Goal: Navigation & Orientation: Find specific page/section

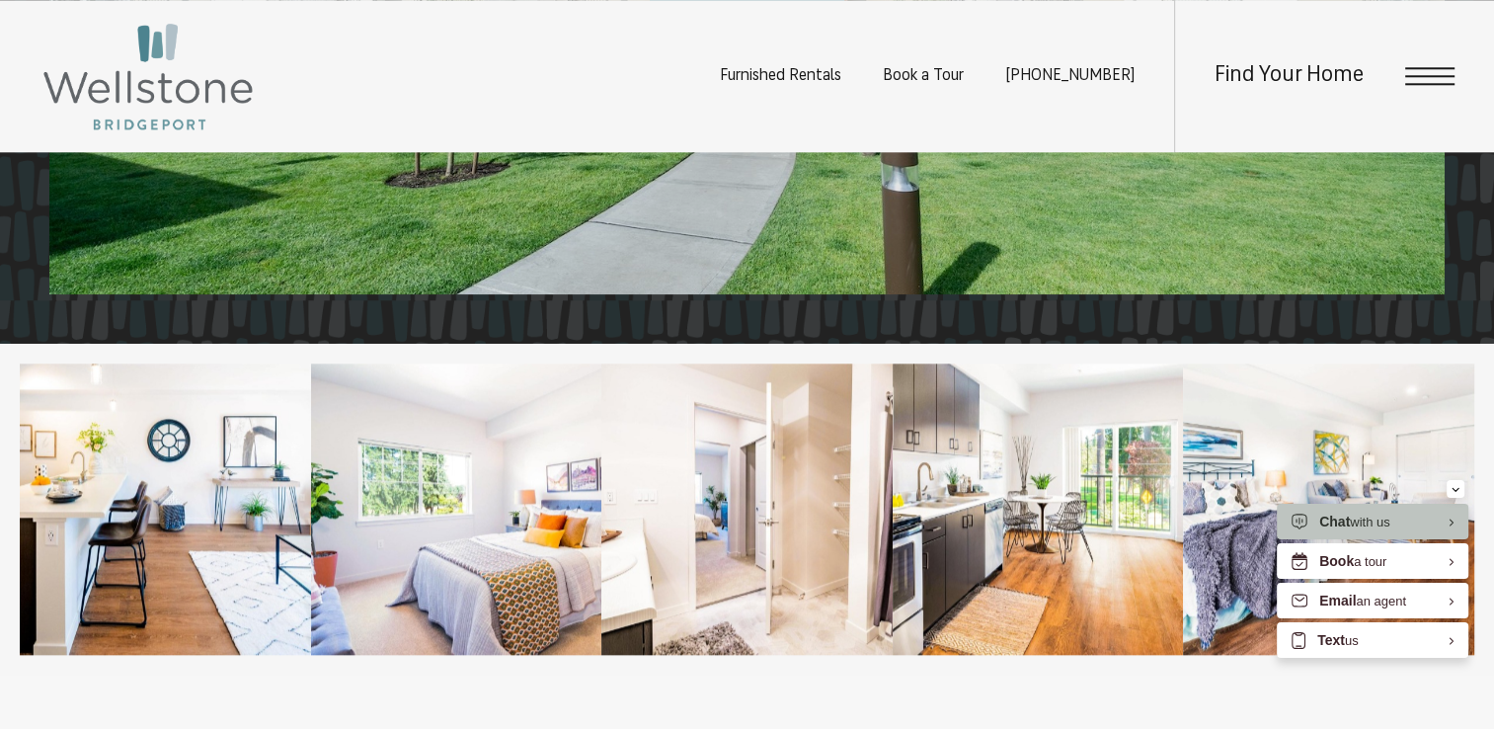
scroll to position [2271, 0]
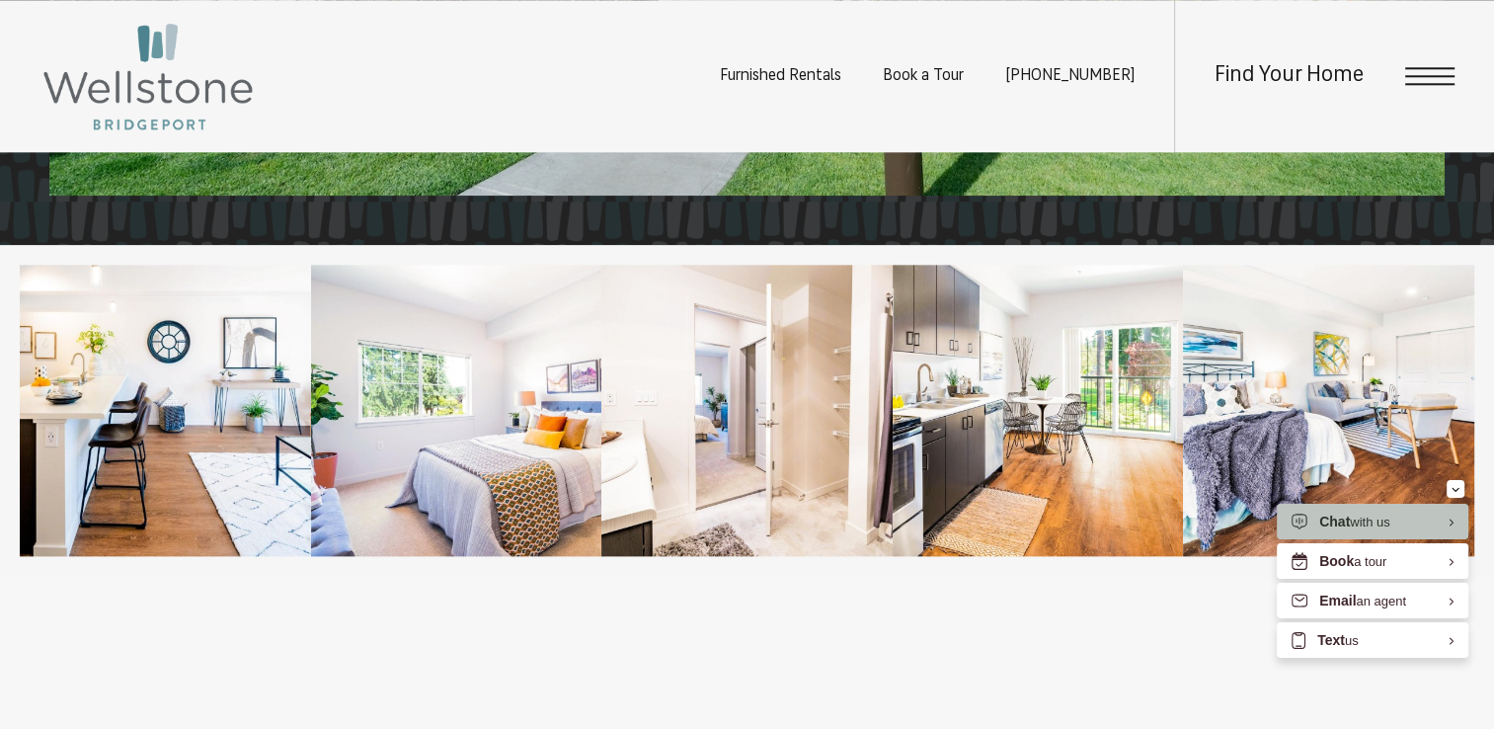
click at [1425, 76] on span "Open Menu" at bounding box center [1429, 76] width 49 height 2
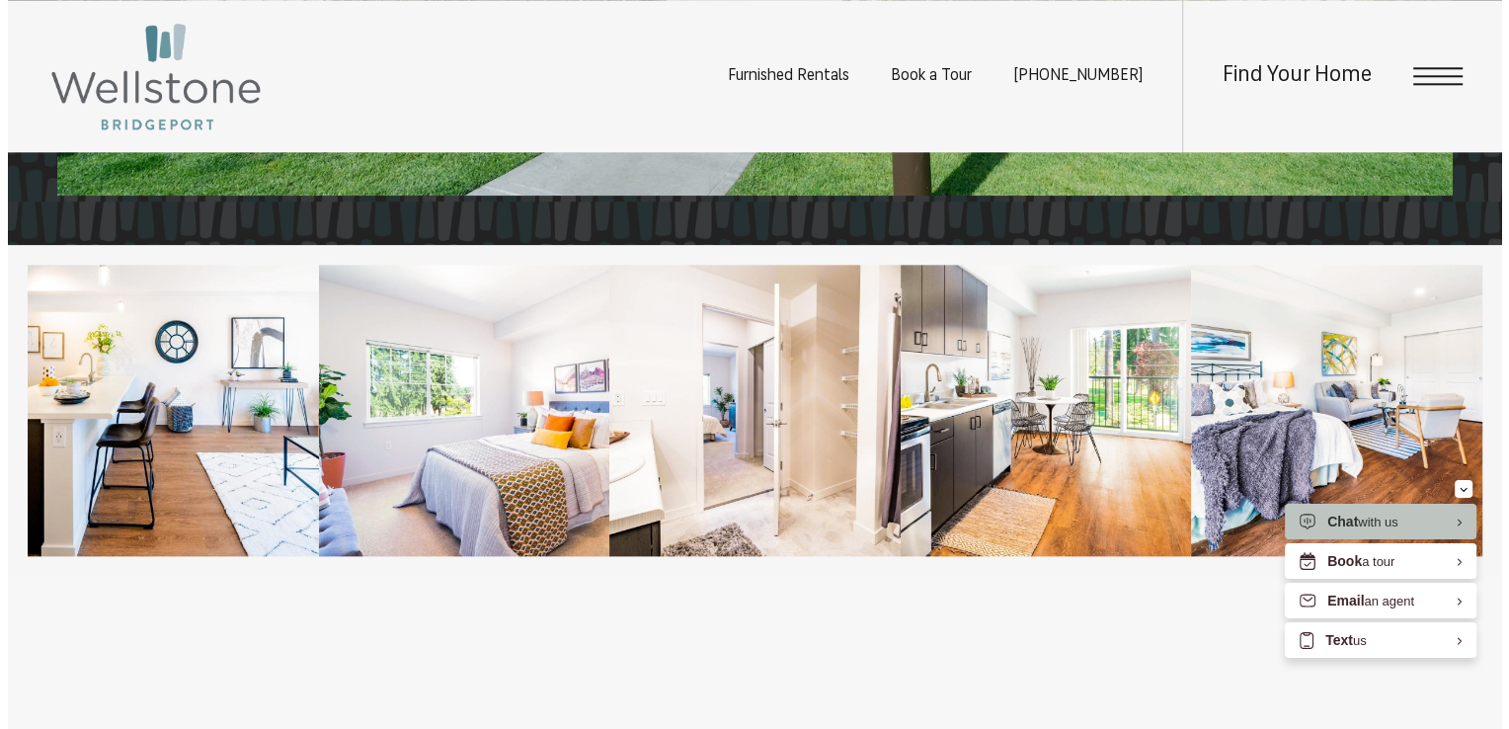
scroll to position [0, 0]
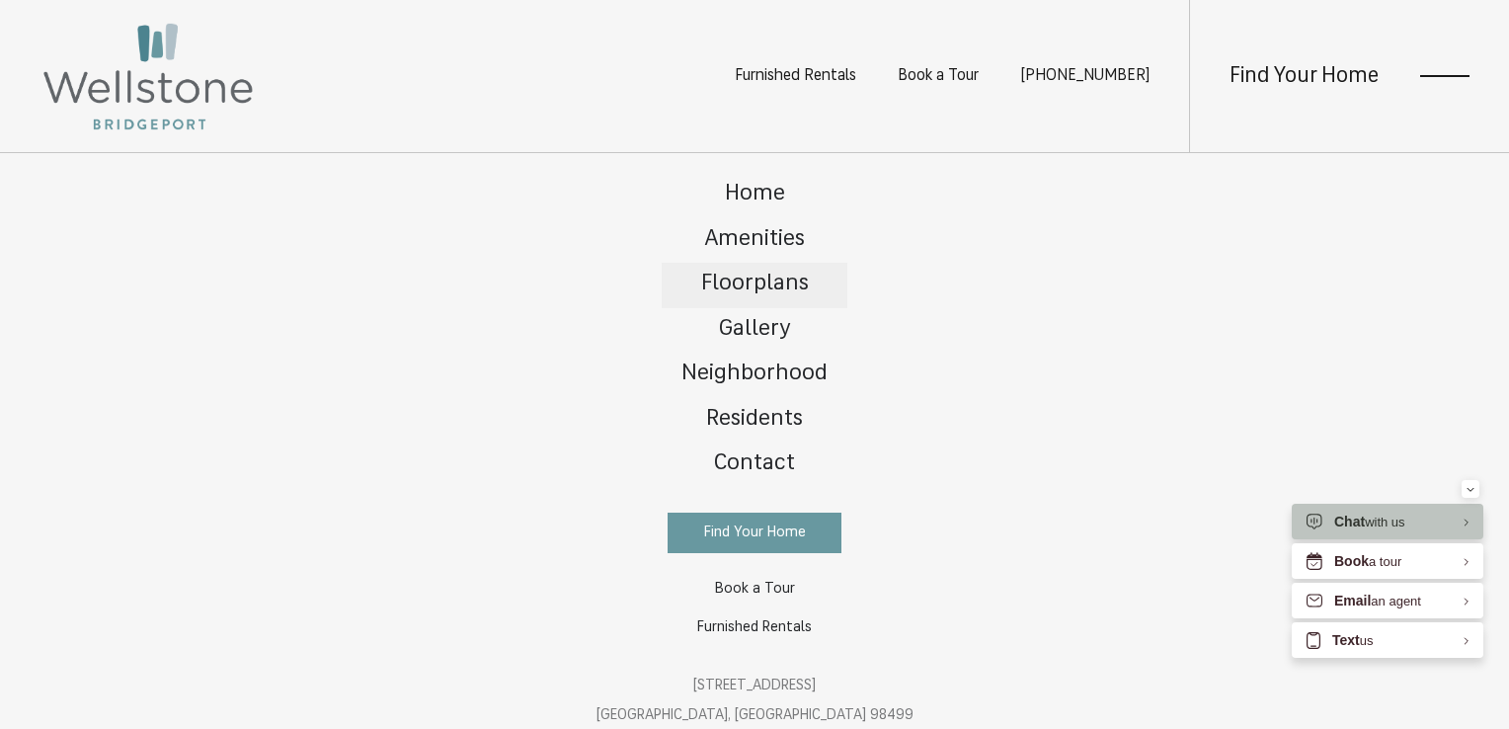
click at [743, 280] on span "Floorplans" at bounding box center [755, 284] width 108 height 23
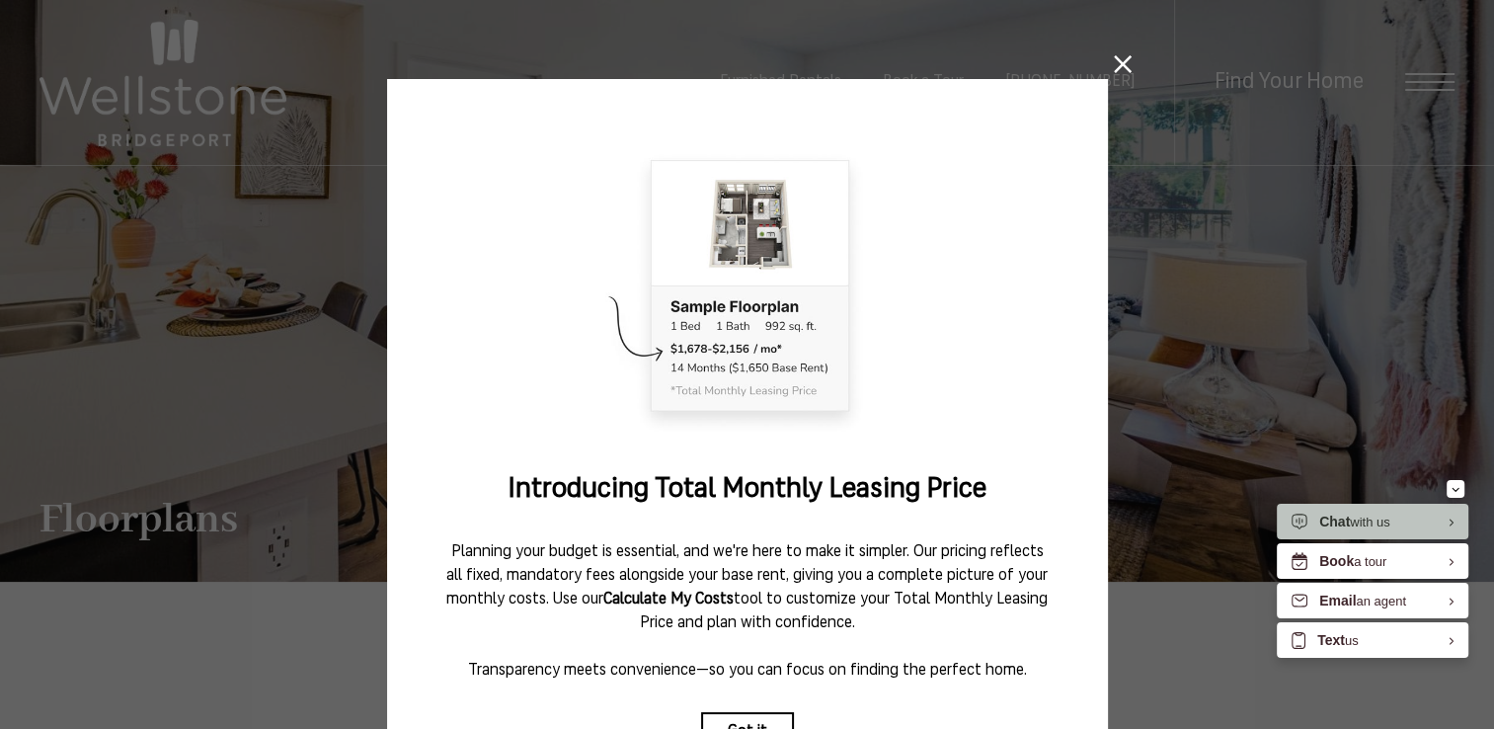
click at [1114, 62] on icon at bounding box center [1123, 64] width 18 height 18
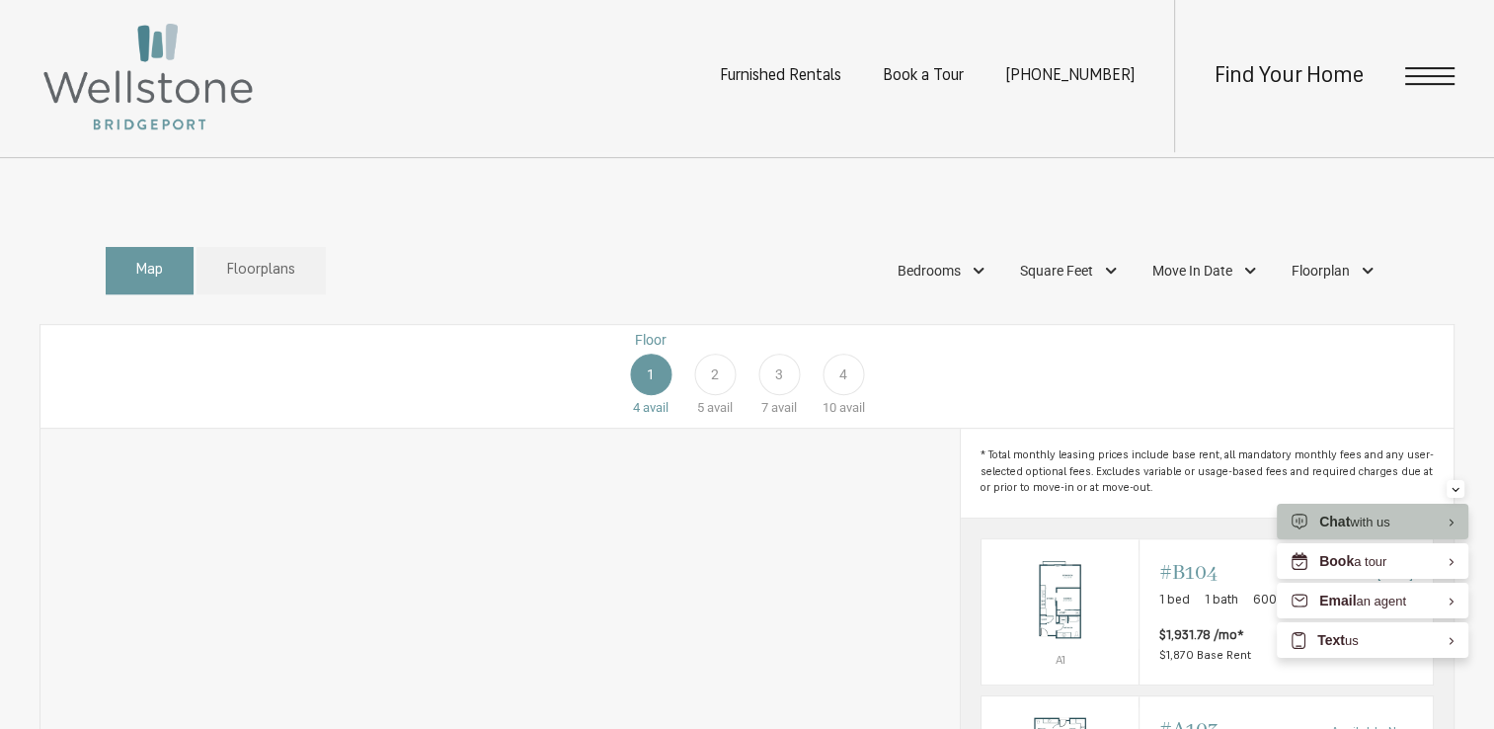
scroll to position [987, 0]
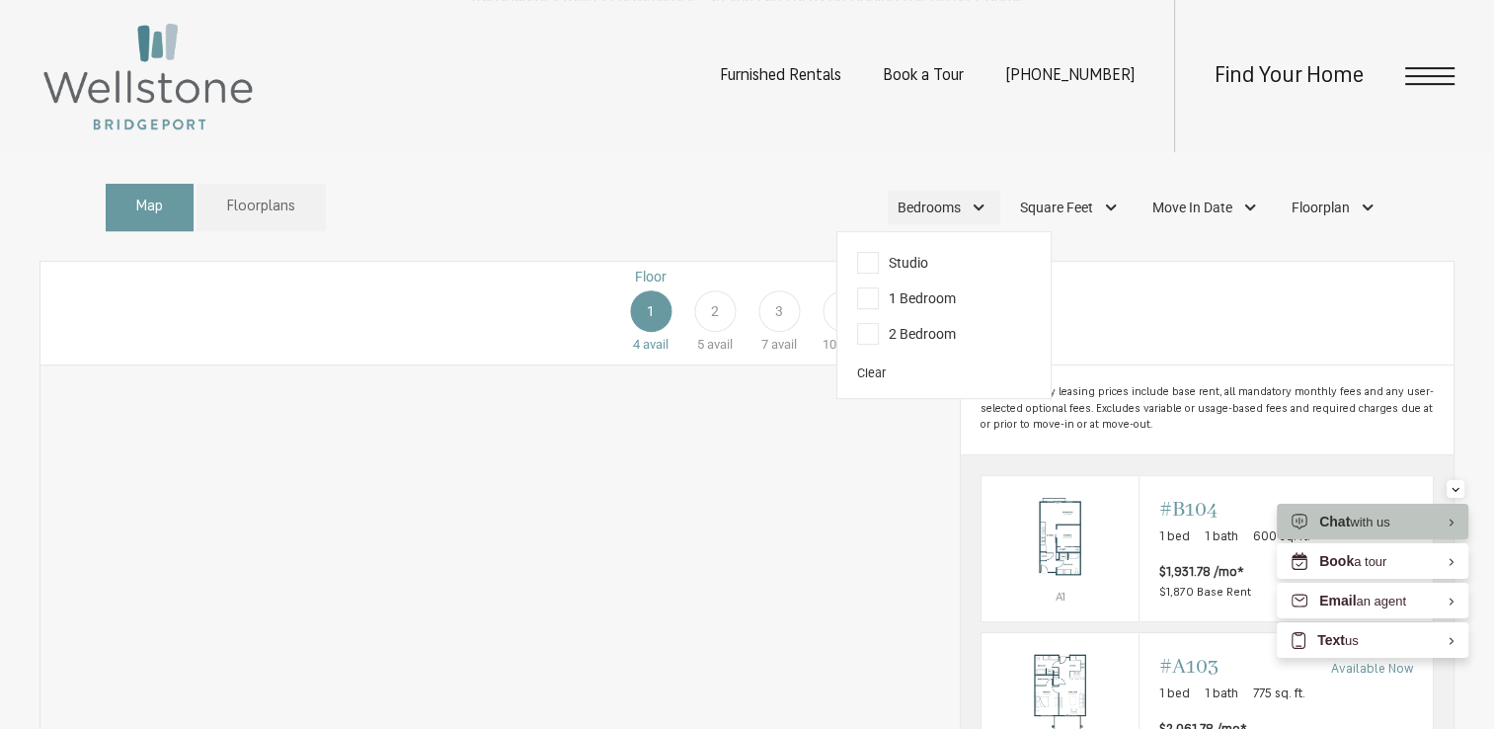
click at [955, 218] on span "Bedrooms" at bounding box center [928, 207] width 63 height 21
click at [873, 273] on span "Studio" at bounding box center [892, 263] width 71 height 22
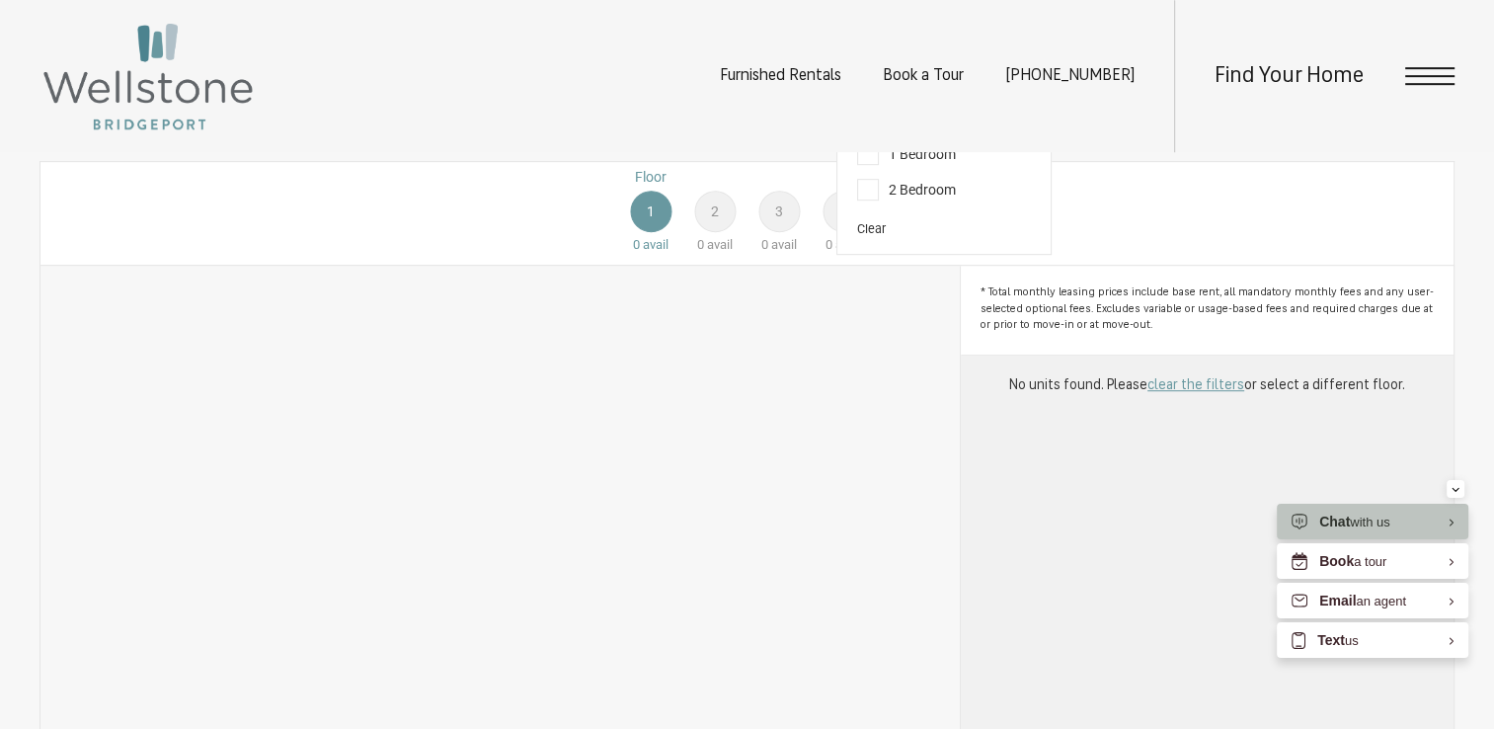
scroll to position [1106, 0]
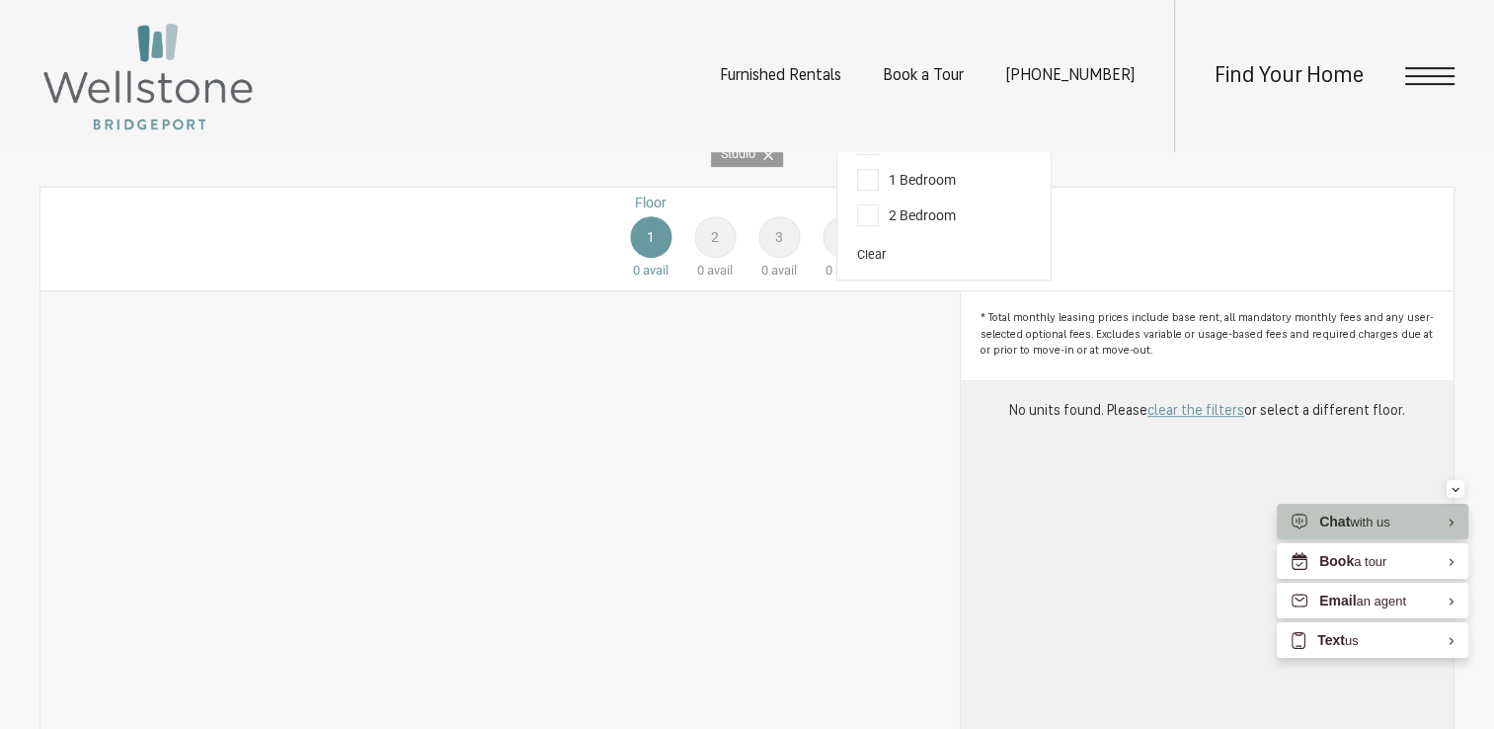
click at [870, 191] on span "1 Bedroom" at bounding box center [906, 180] width 99 height 22
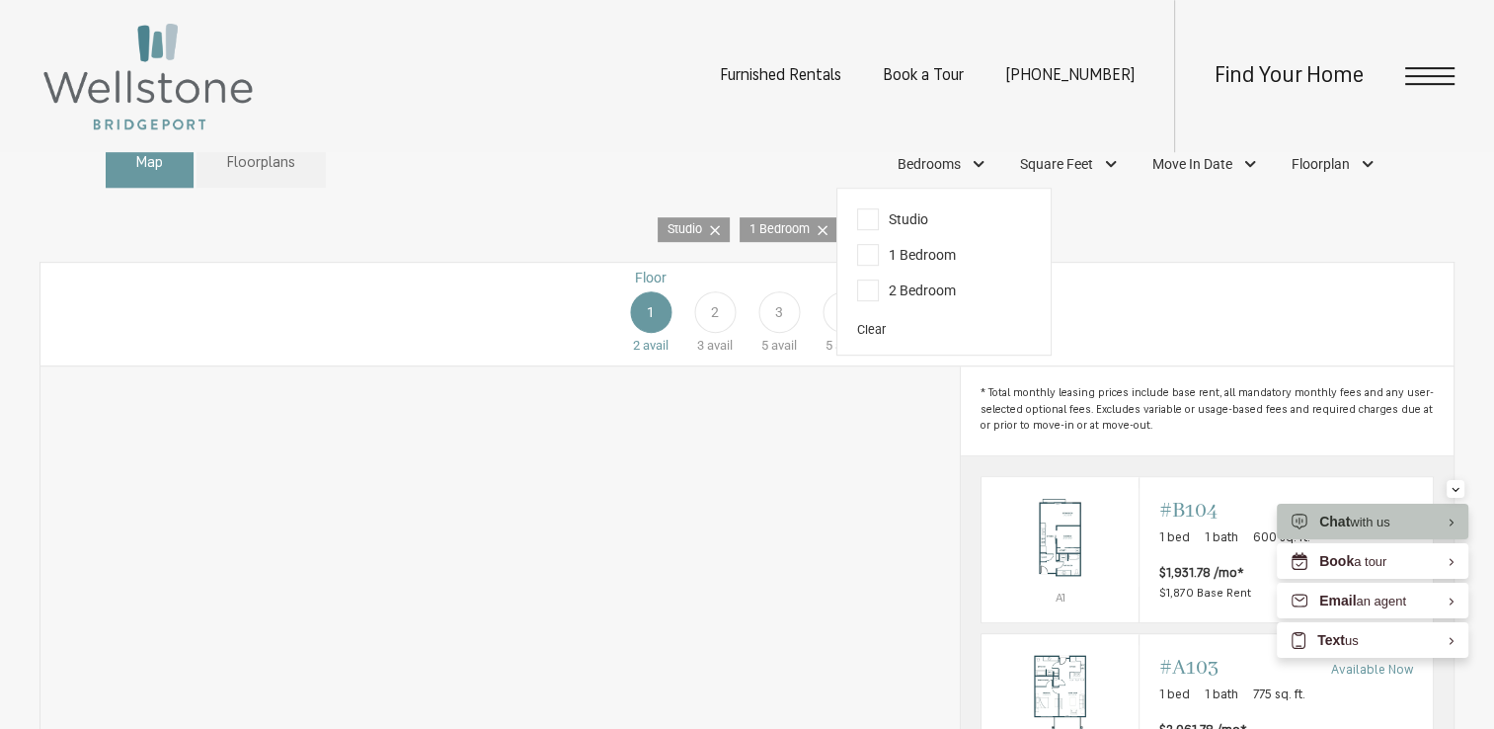
scroll to position [1027, 0]
click at [866, 234] on span "Studio" at bounding box center [892, 223] width 71 height 22
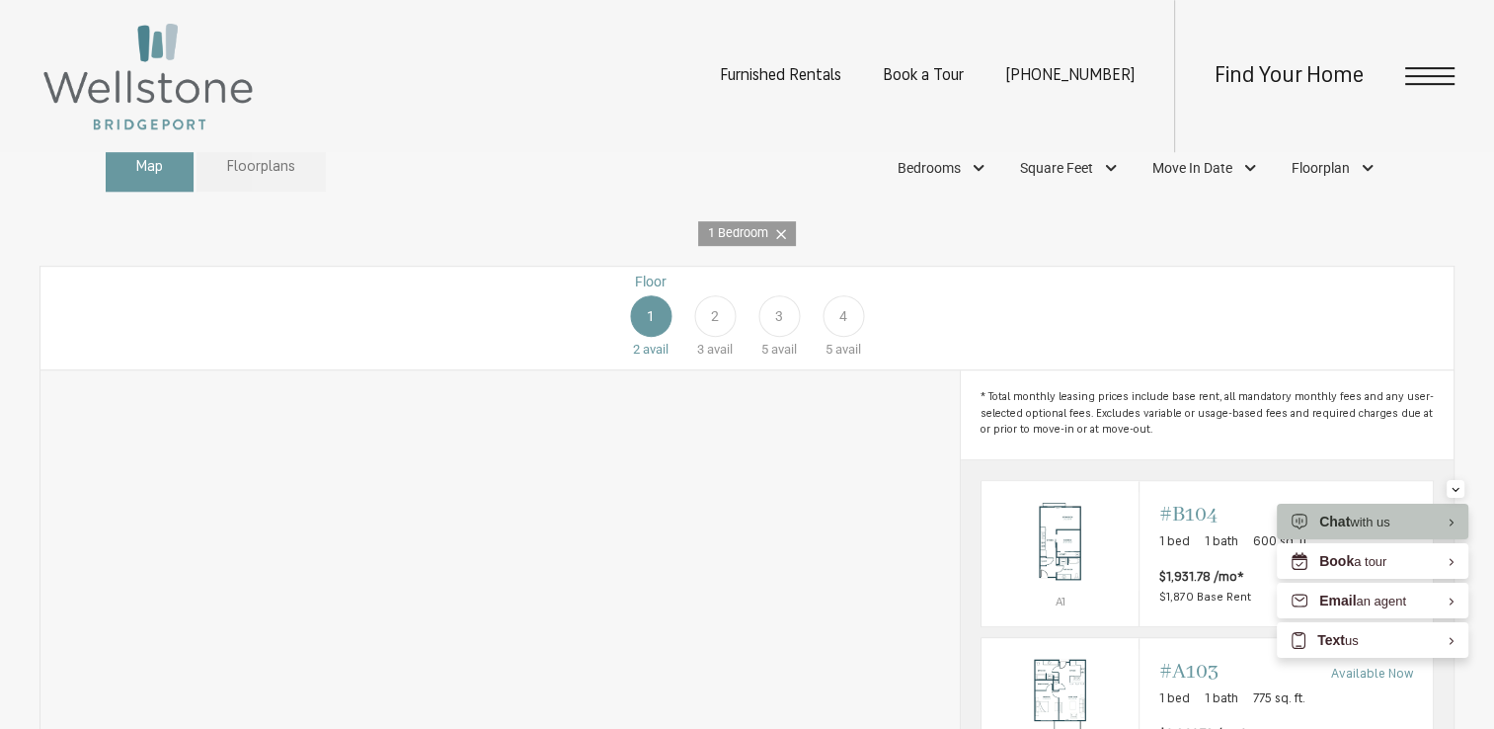
click at [273, 180] on span "Floorplans" at bounding box center [261, 168] width 68 height 23
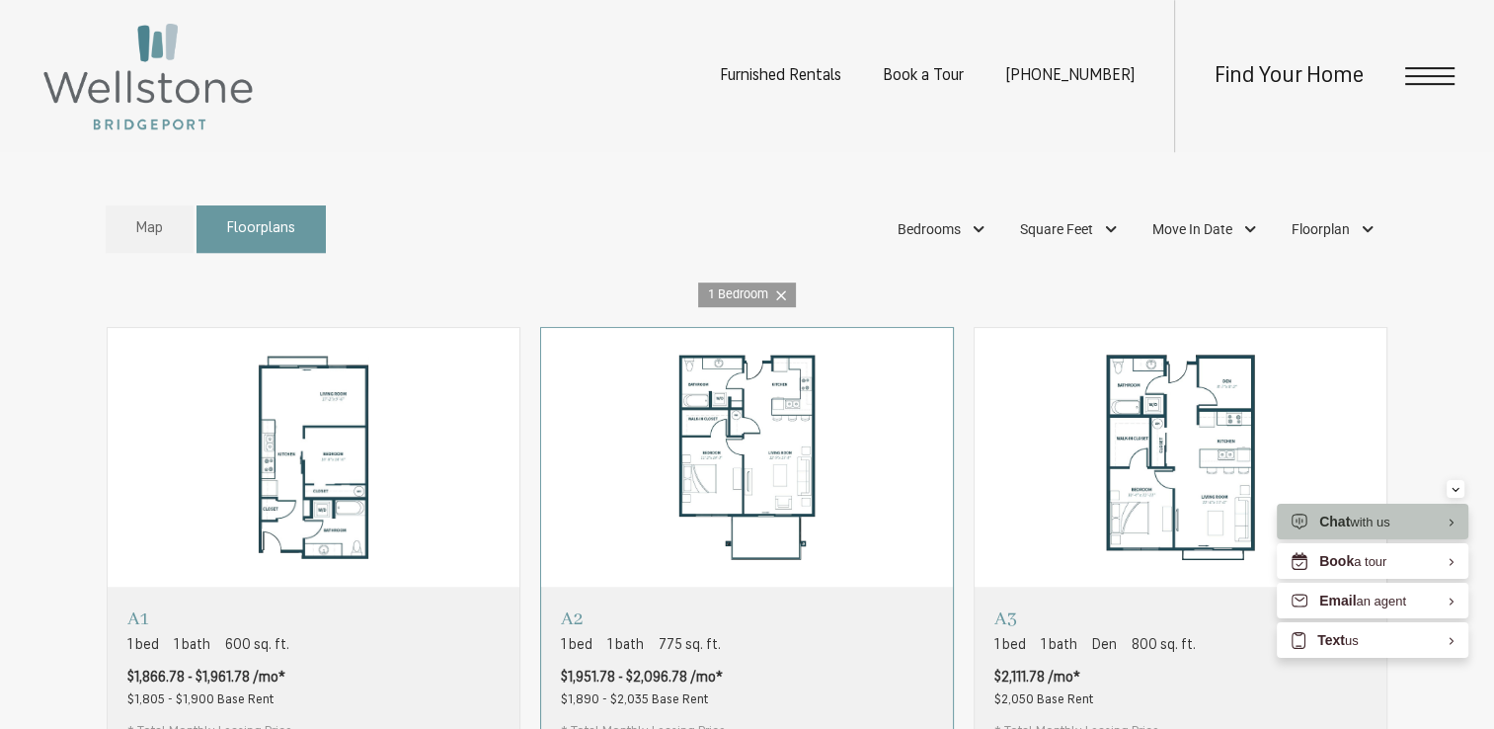
scroll to position [928, 0]
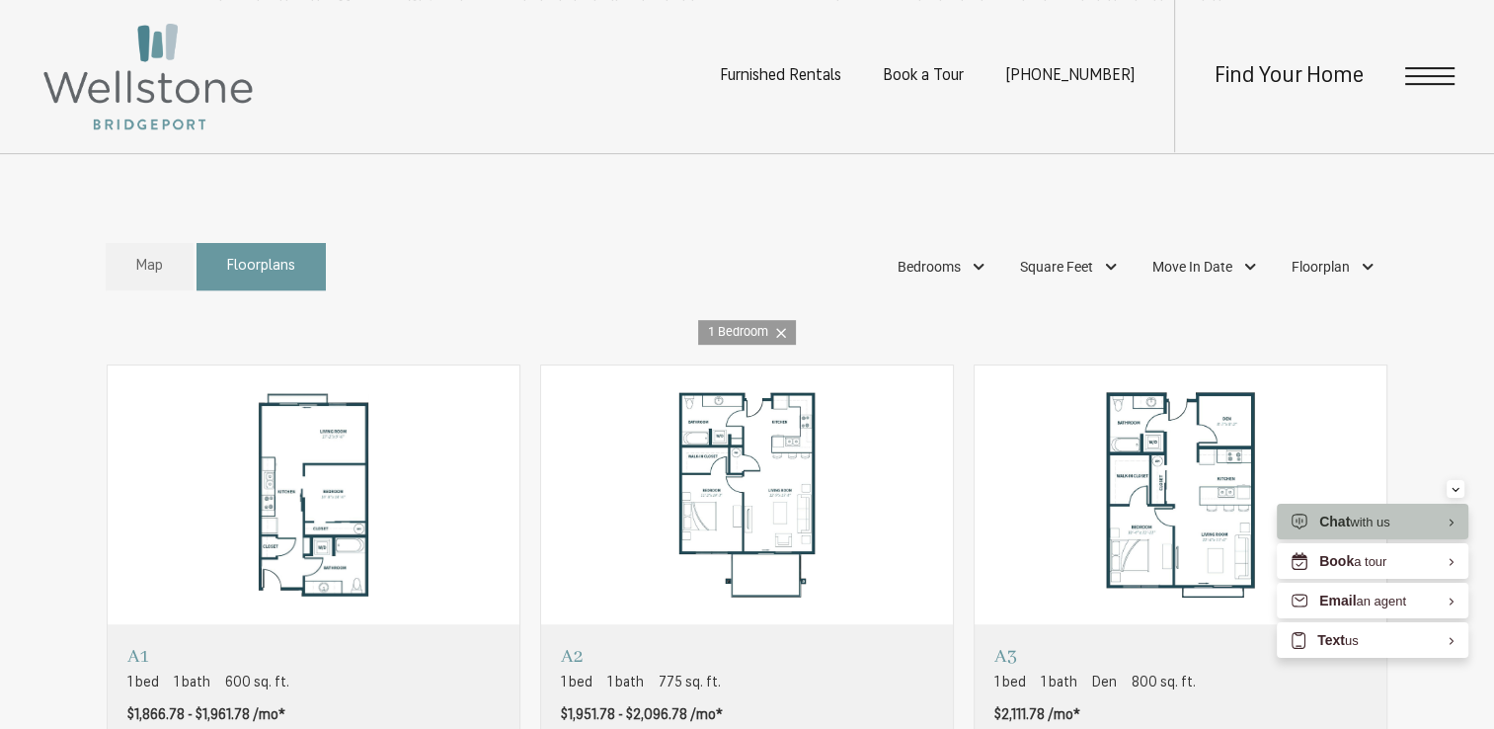
click at [787, 345] on link "1 Bedroom" at bounding box center [747, 332] width 98 height 25
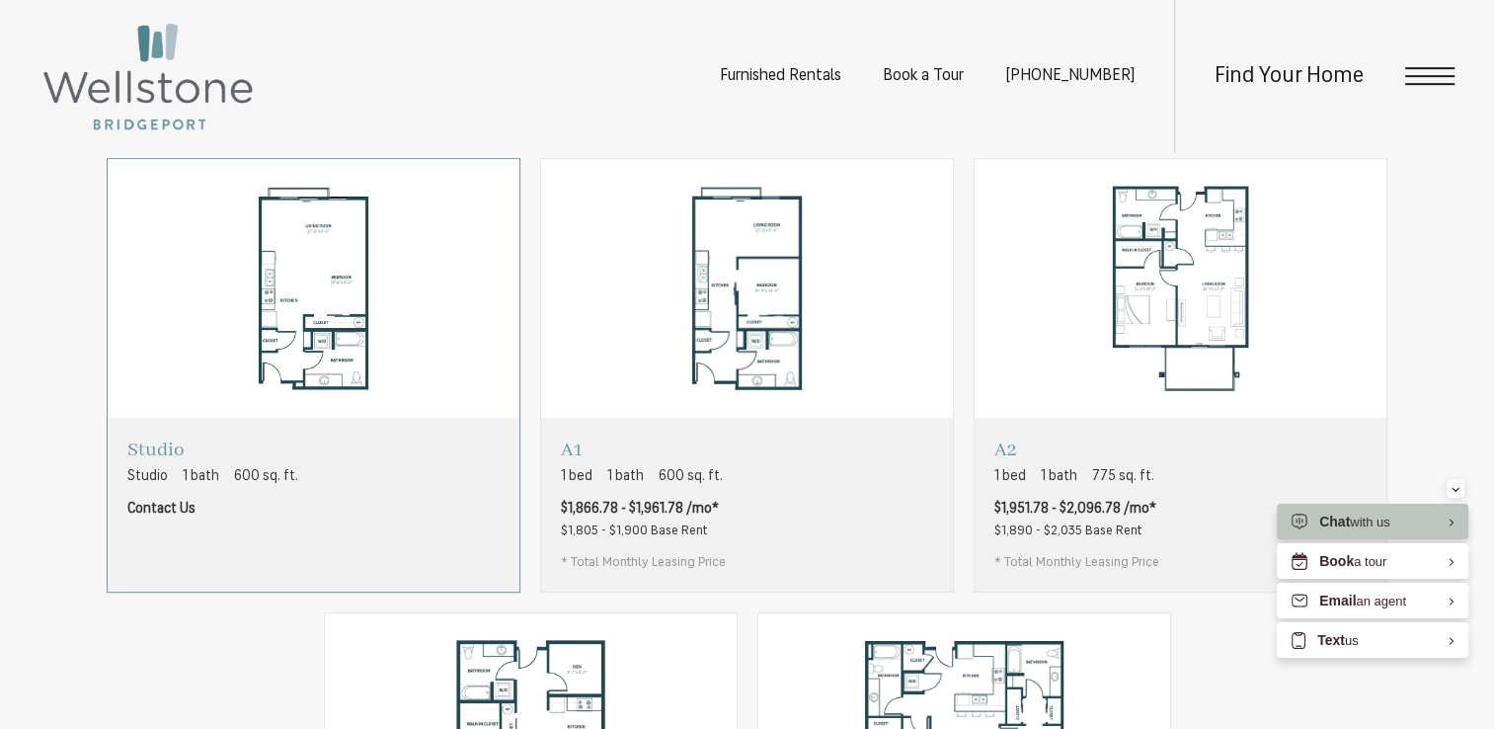
scroll to position [1126, 0]
